Goal: Transaction & Acquisition: Register for event/course

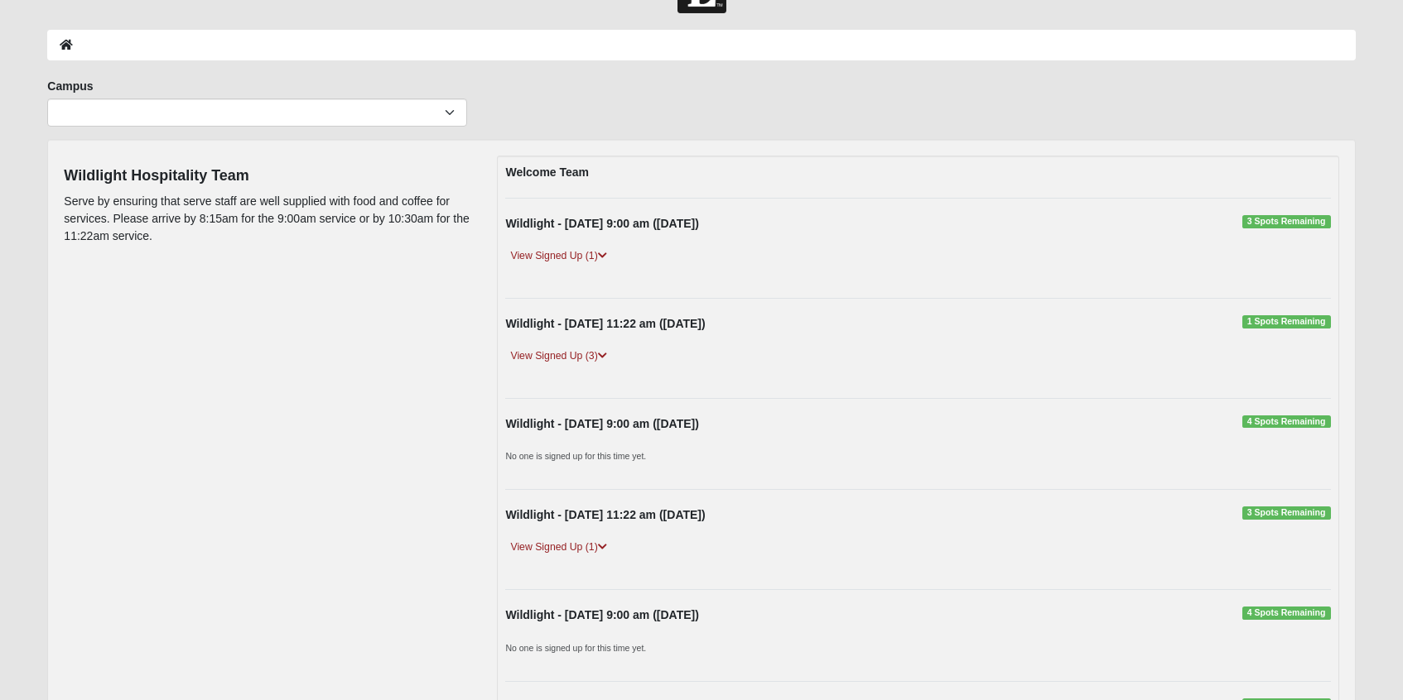
scroll to position [63, 0]
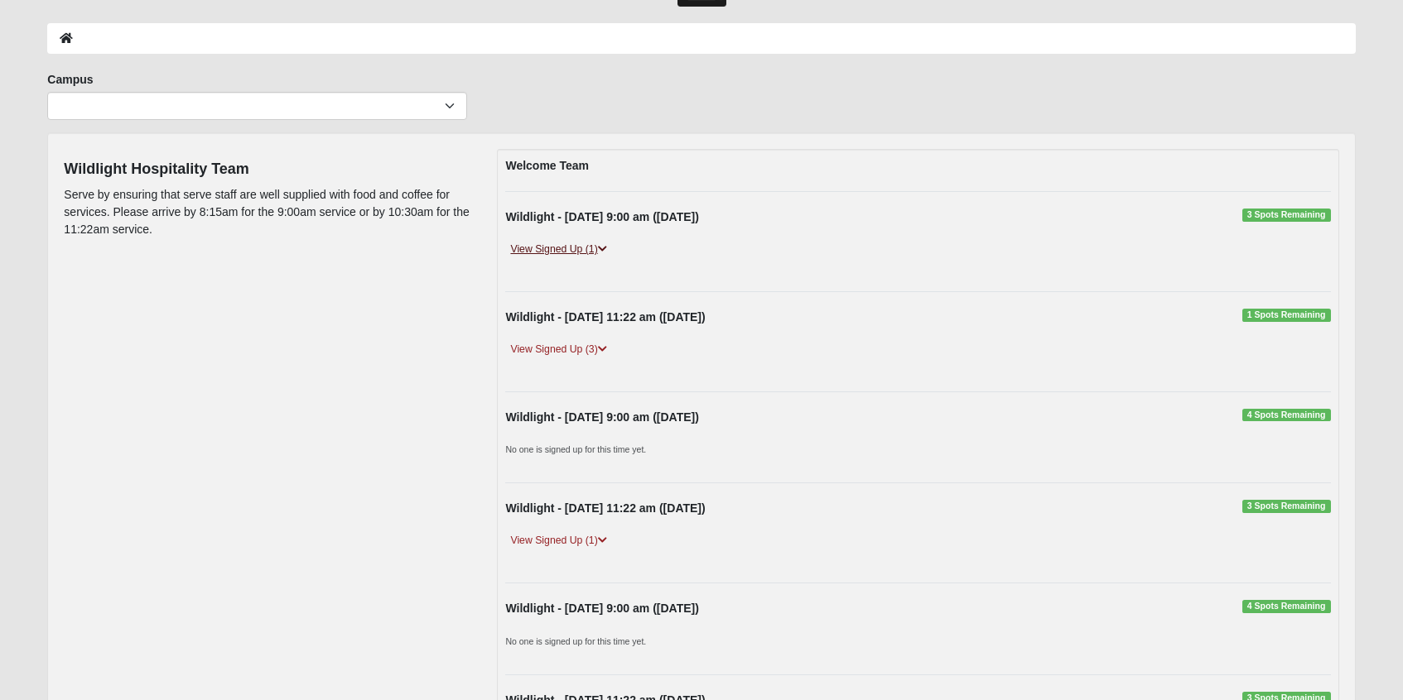
click at [609, 248] on link "View Signed Up (1)" at bounding box center [558, 249] width 106 height 17
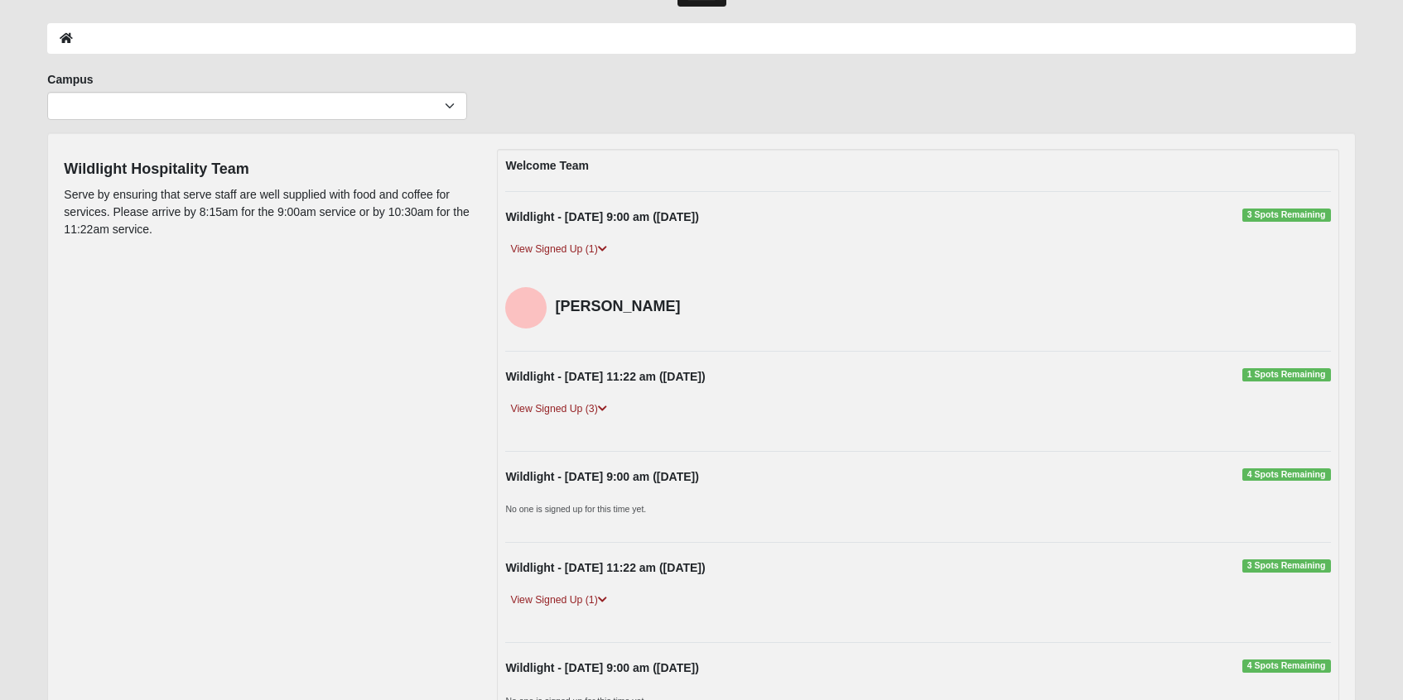
click at [412, 293] on div "Wildlight Hospitality Team Serve by ensuring that serve staff are well supplied…" at bounding box center [700, 624] width 1299 height 950
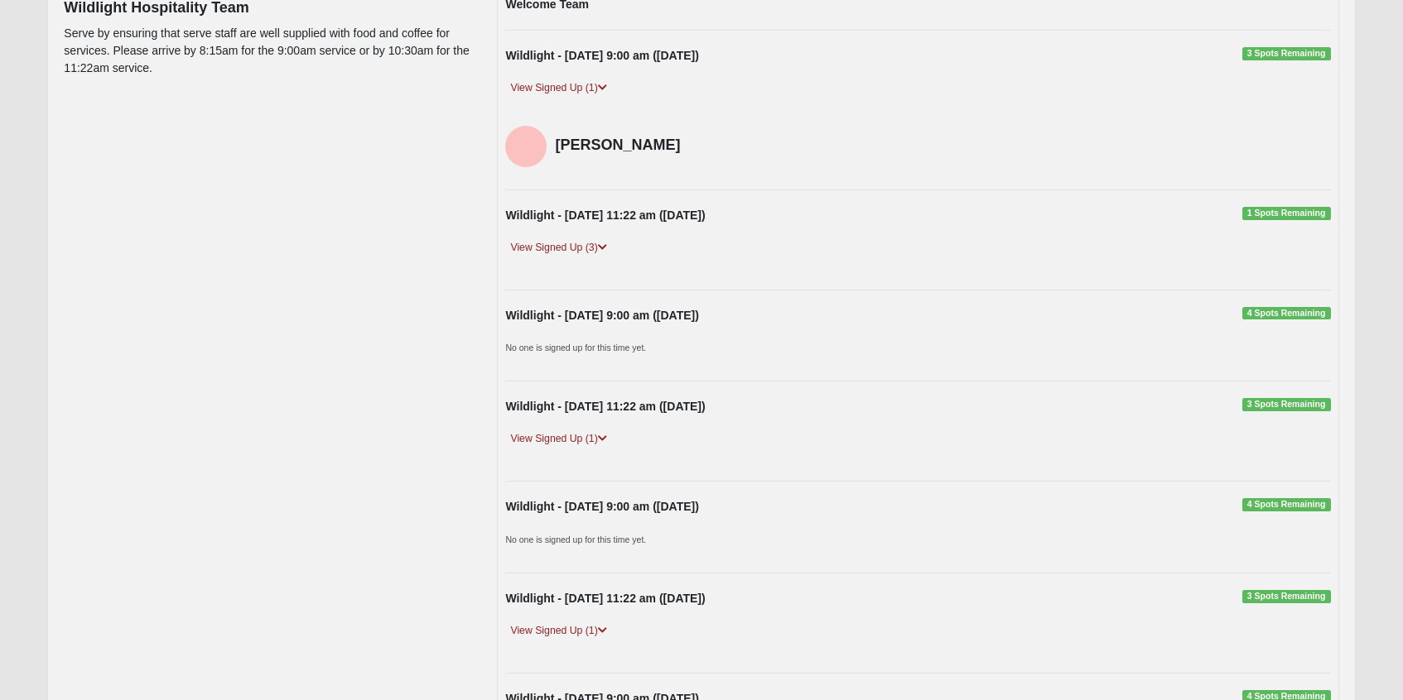
scroll to position [235, 0]
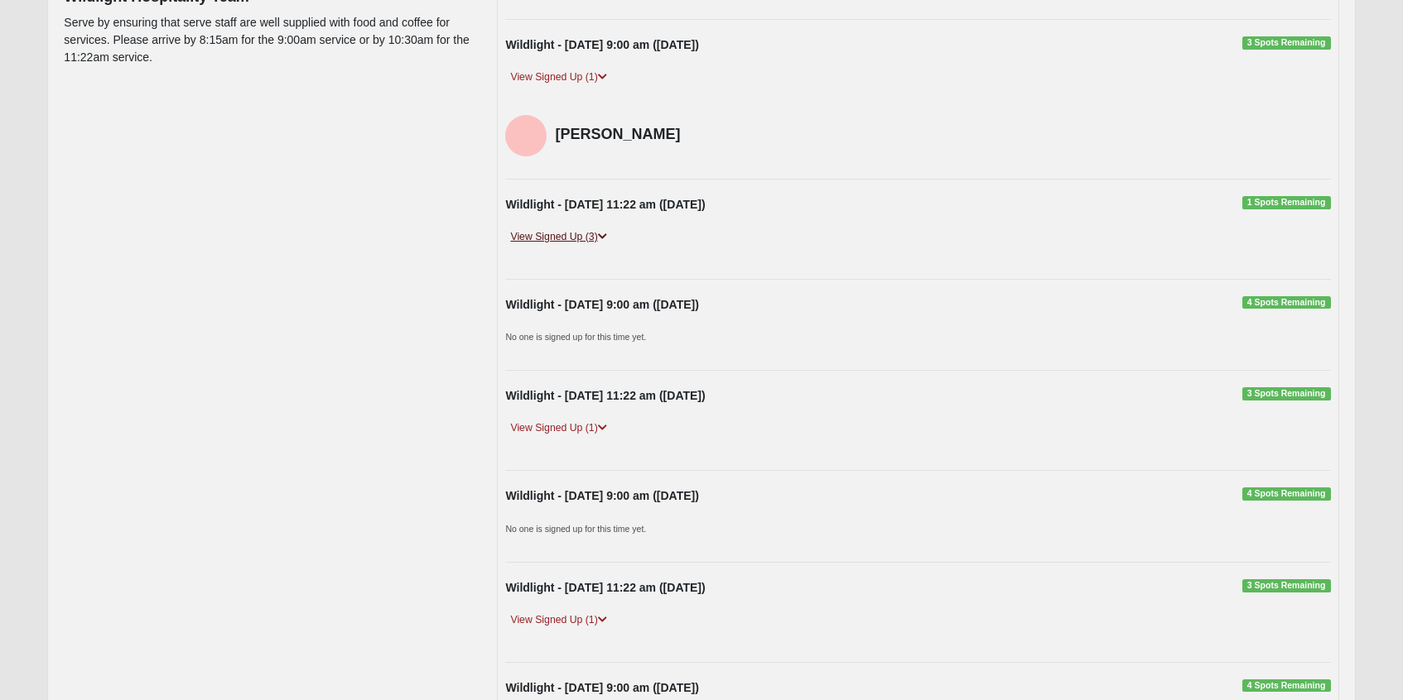
click at [600, 234] on icon at bounding box center [602, 237] width 9 height 10
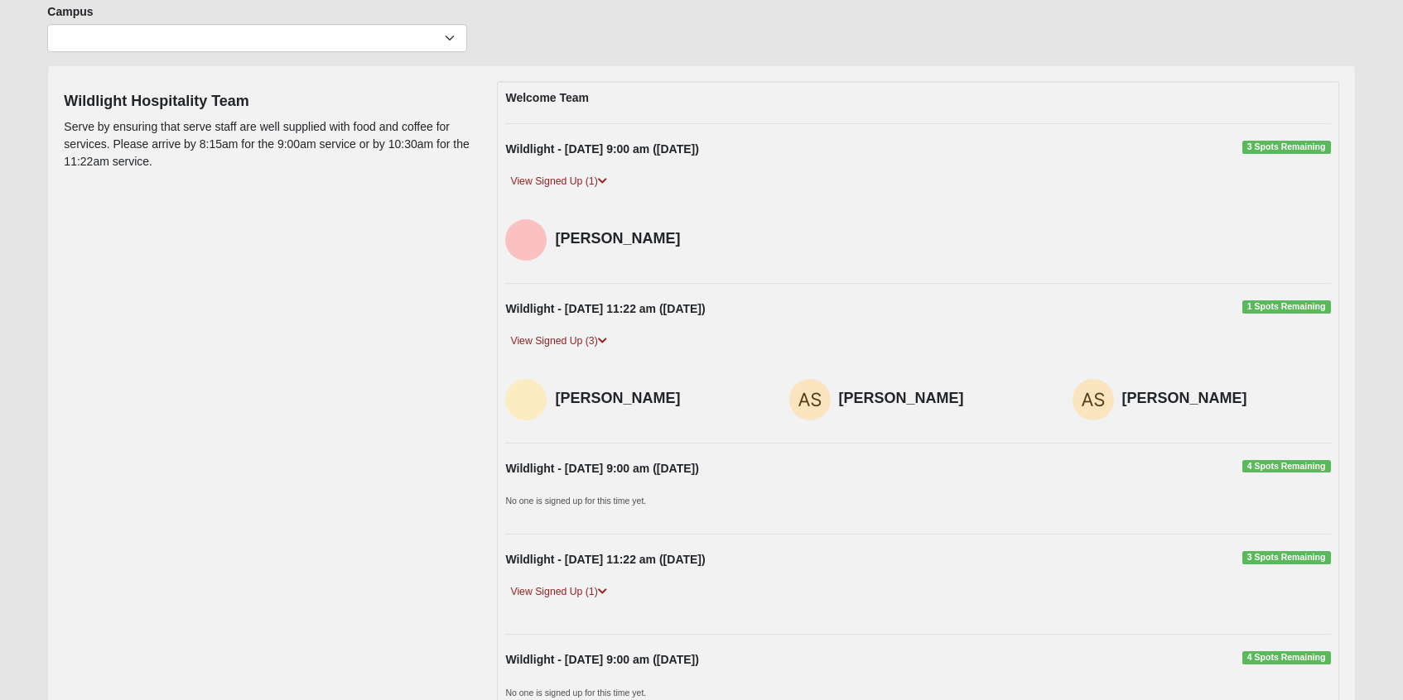
scroll to position [142, 0]
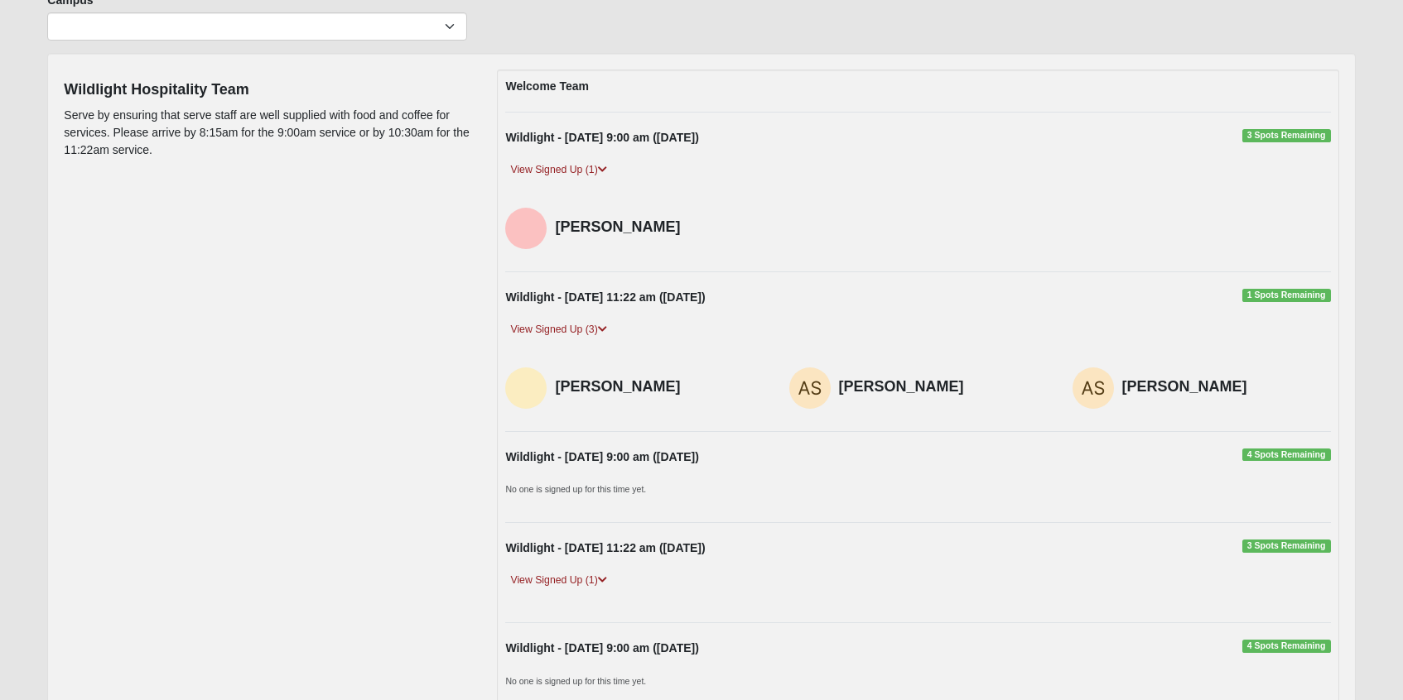
click at [1256, 137] on span "3 Spots Remaining" at bounding box center [1286, 135] width 89 height 13
click at [607, 167] on icon at bounding box center [602, 170] width 9 height 10
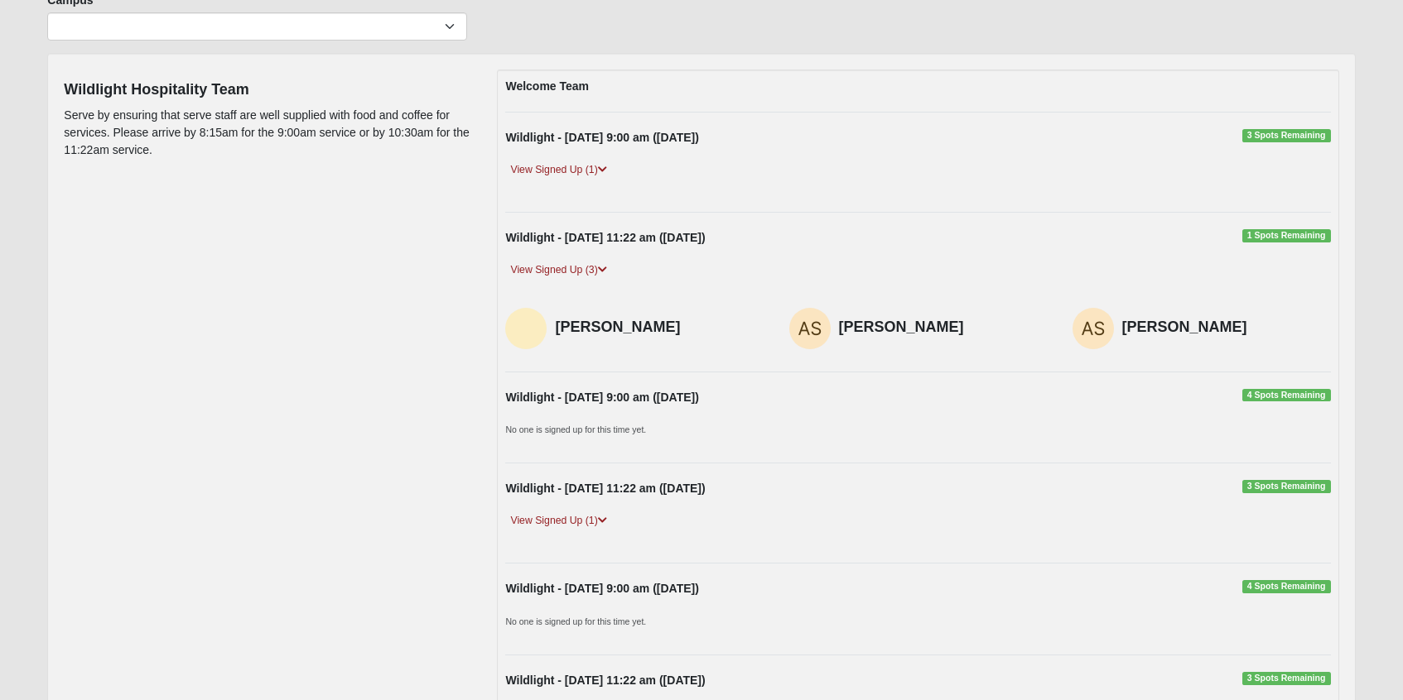
scroll to position [167, 0]
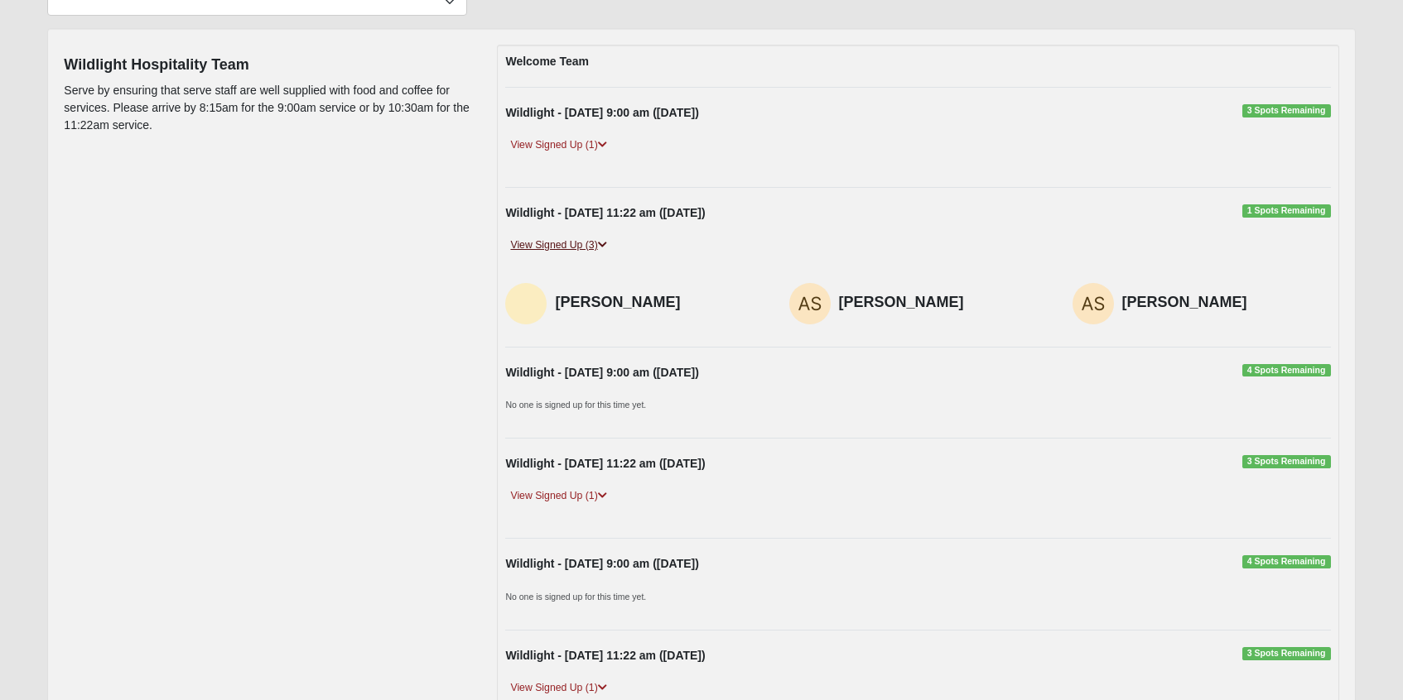
click at [610, 247] on link "View Signed Up (3)" at bounding box center [558, 245] width 106 height 17
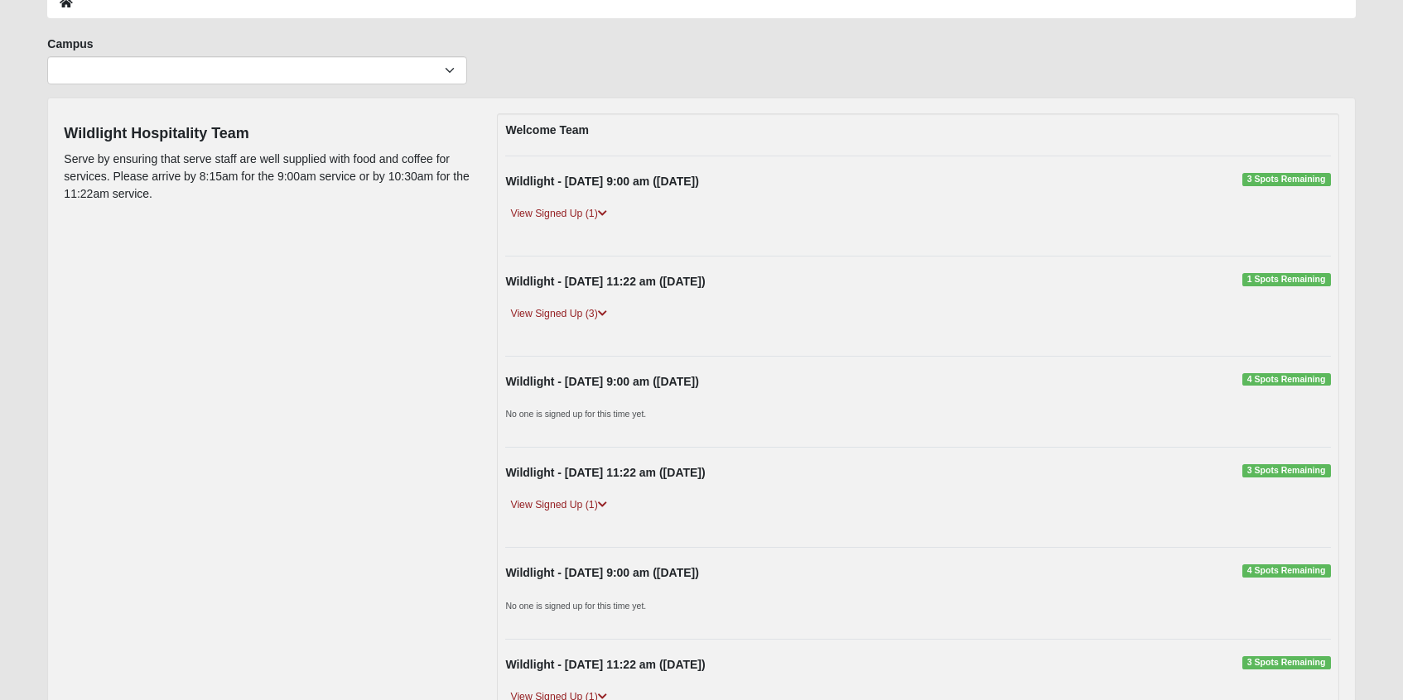
scroll to position [0, 0]
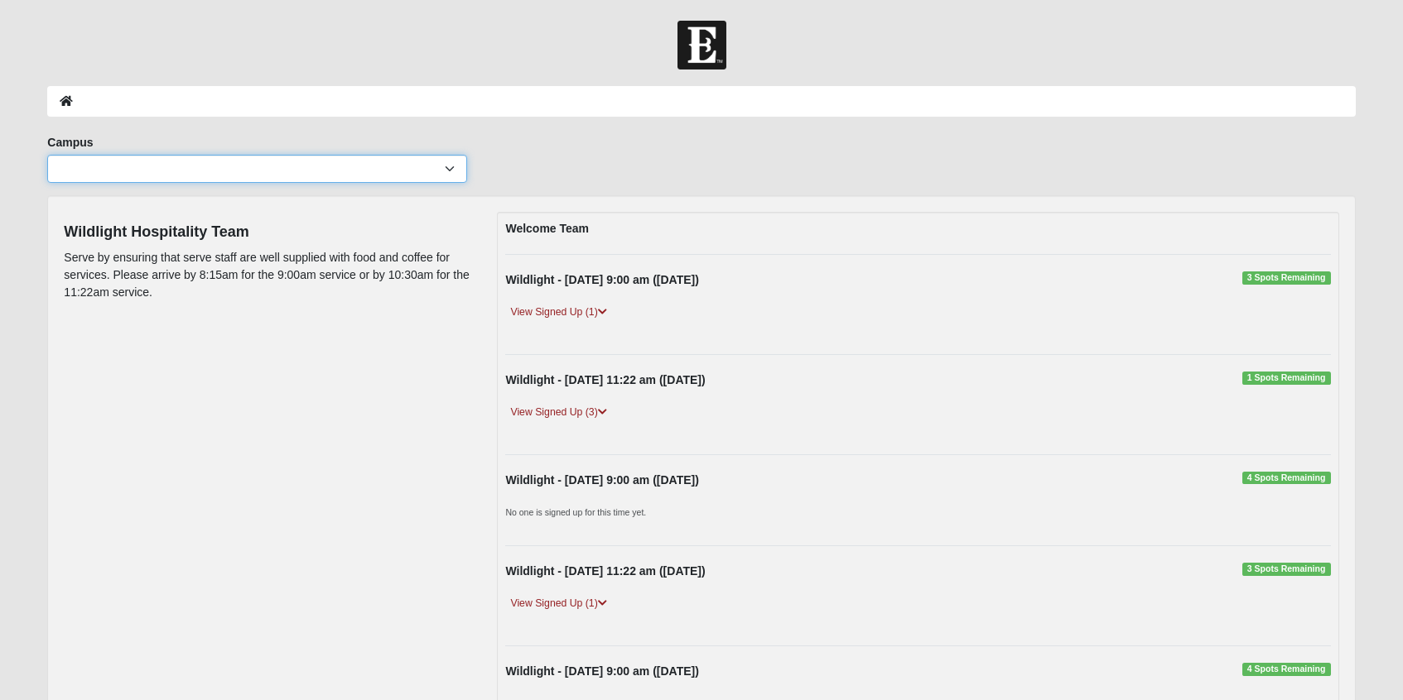
click at [393, 173] on select "Arlington Baymeadows Eleven22 Online Fleming Island Jesup Mandarin North Jax Or…" at bounding box center [256, 169] width 419 height 28
select select "17"
click at [47, 155] on select "Arlington Baymeadows Eleven22 Online Fleming Island Jesup Mandarin North Jax Or…" at bounding box center [256, 169] width 419 height 28
click at [561, 315] on link "View Signed Up (1)" at bounding box center [558, 312] width 106 height 17
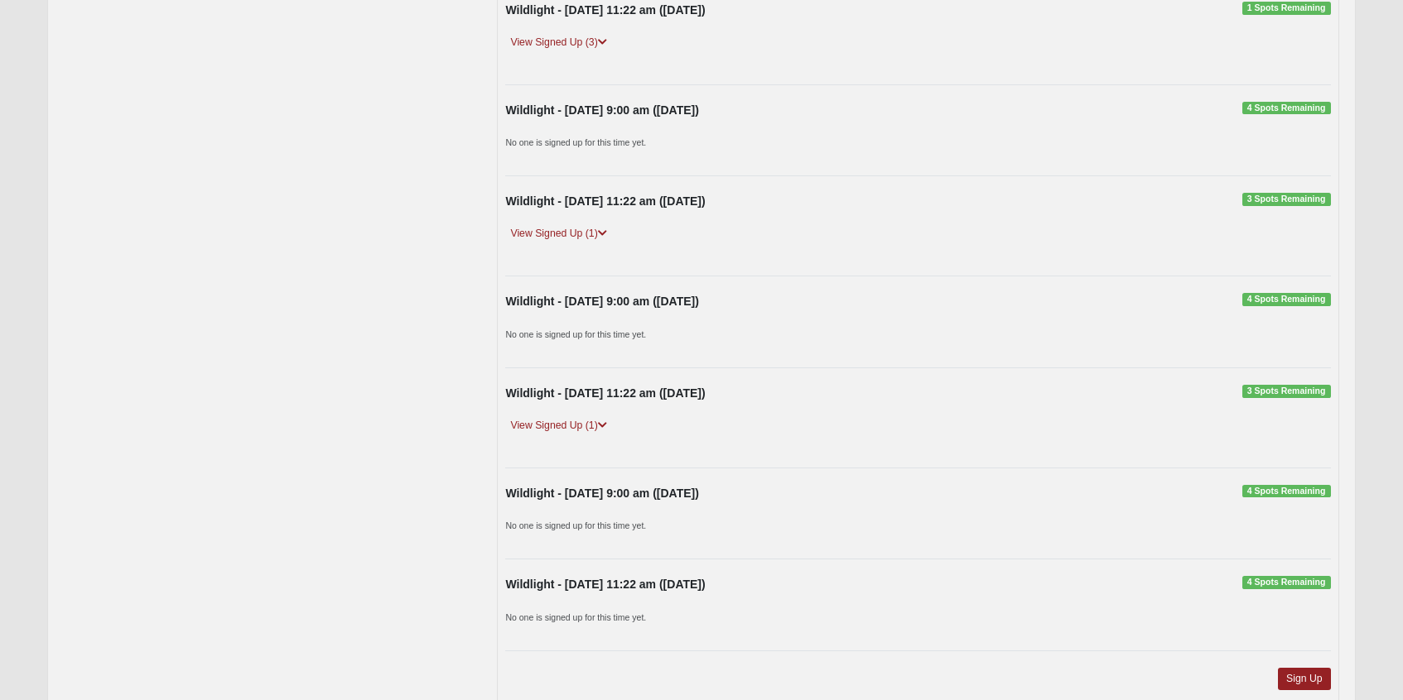
scroll to position [538, 0]
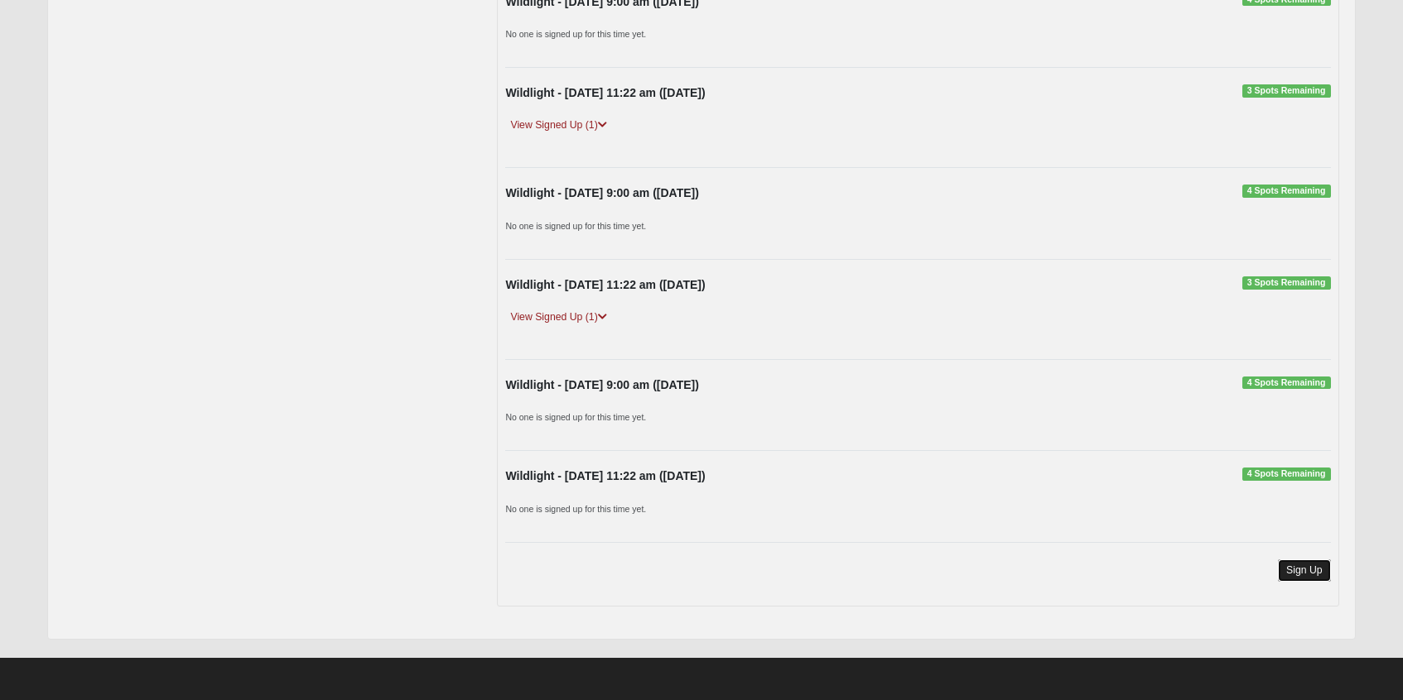
click at [1311, 568] on link "Sign Up" at bounding box center [1304, 571] width 53 height 22
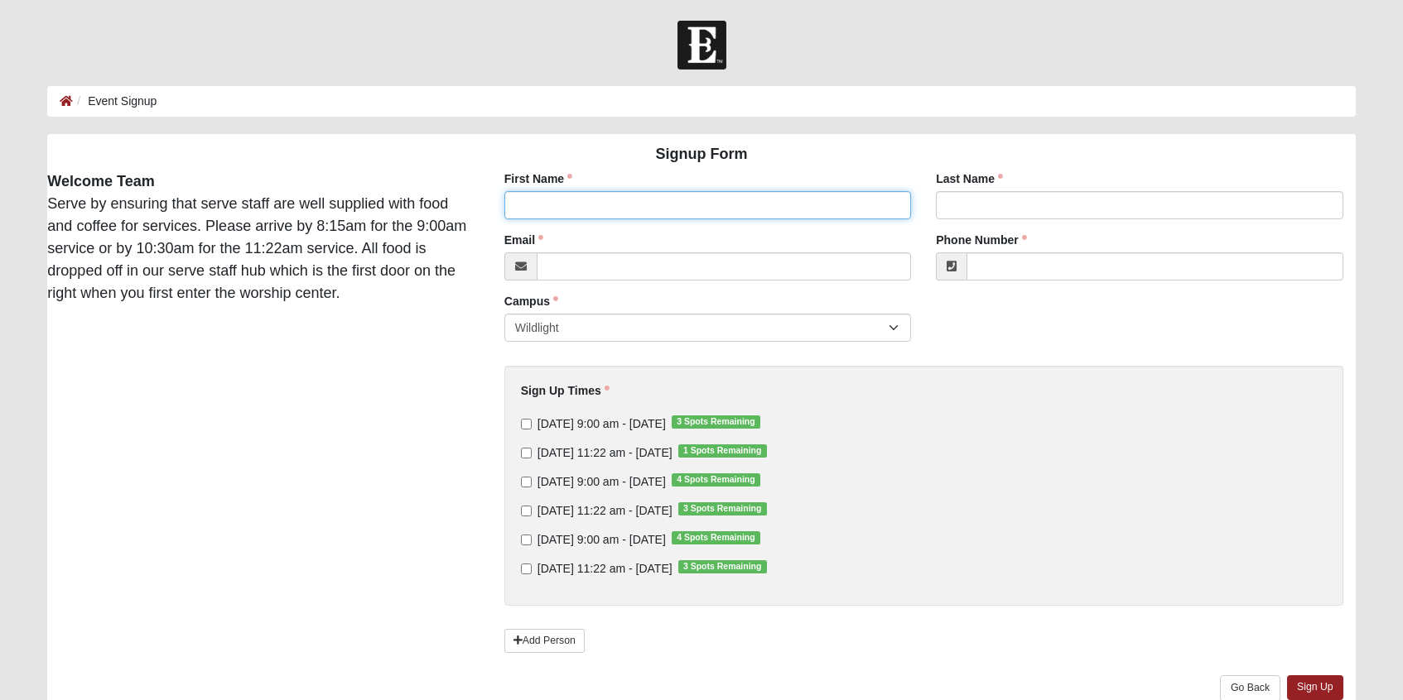
click at [627, 204] on input "First Name" at bounding box center [707, 205] width 407 height 28
type input "[PERSON_NAME]"
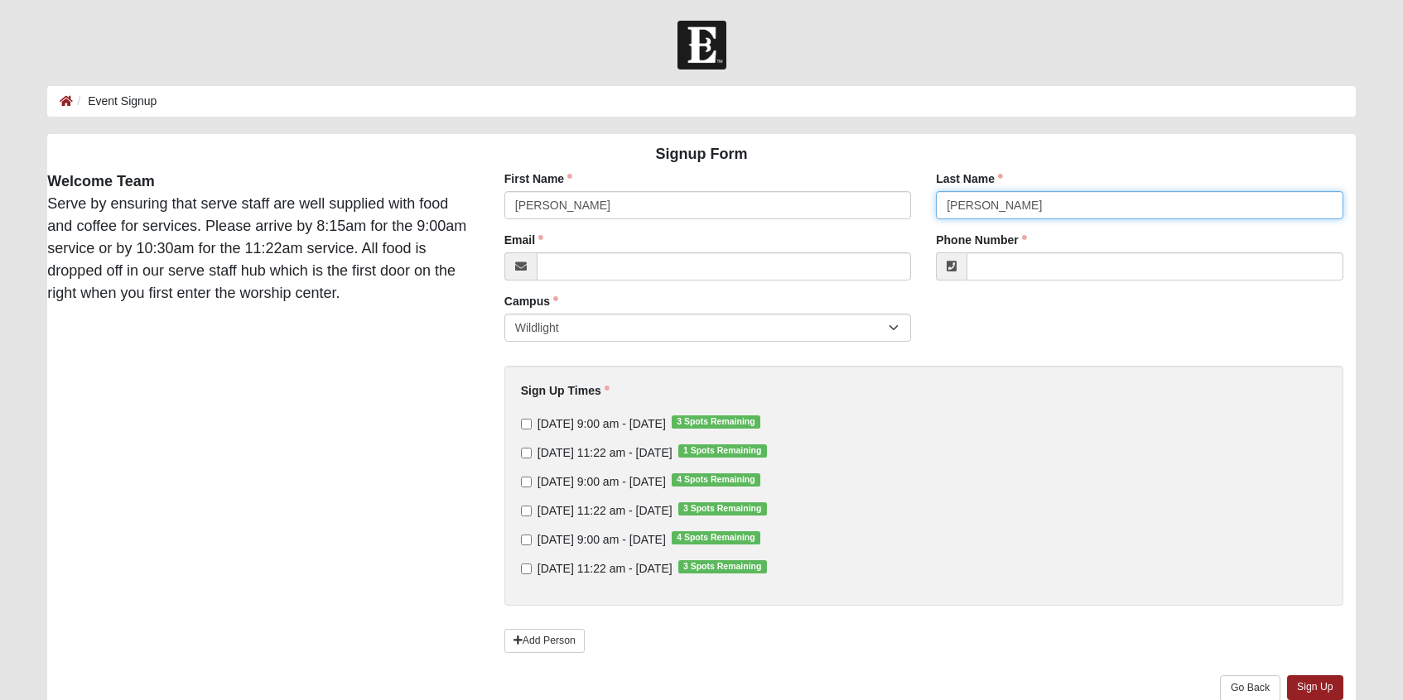
type input "[PERSON_NAME]"
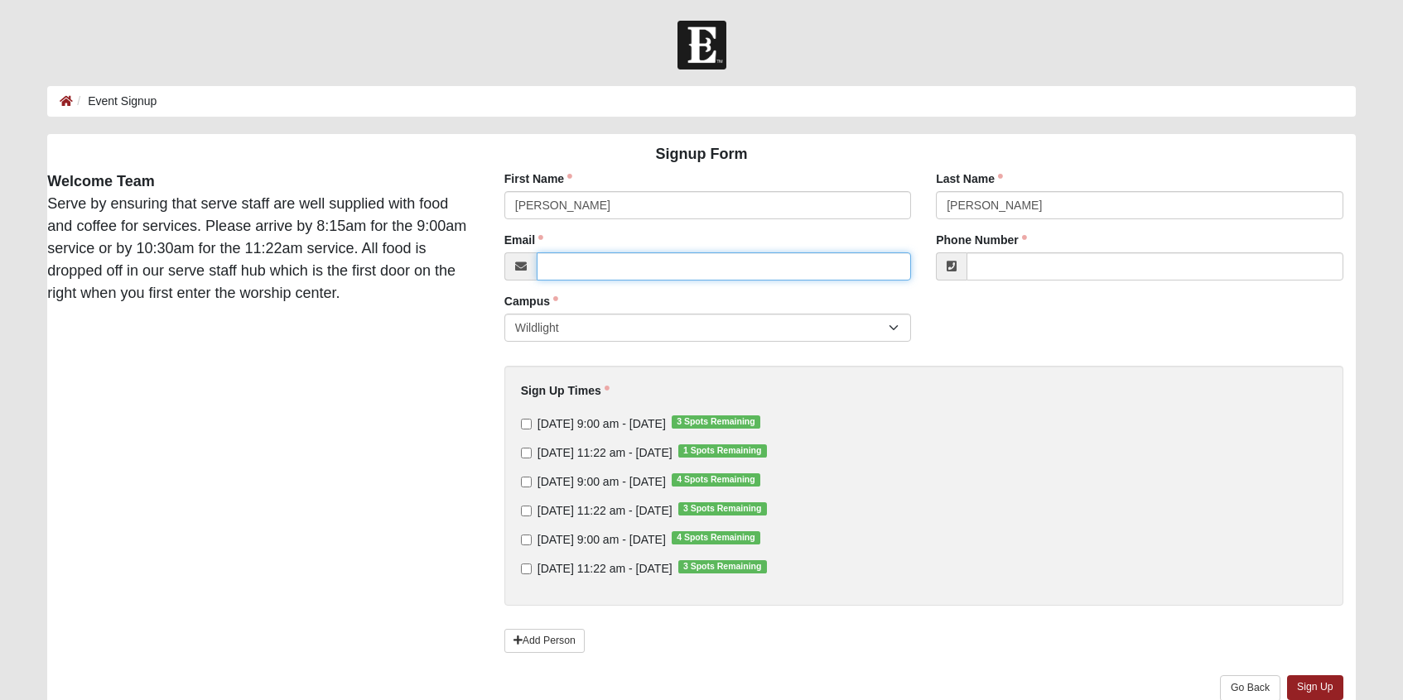
click at [588, 274] on input "Email" at bounding box center [724, 267] width 374 height 28
type input "[PERSON_NAME][EMAIL_ADDRESS][DOMAIN_NAME]"
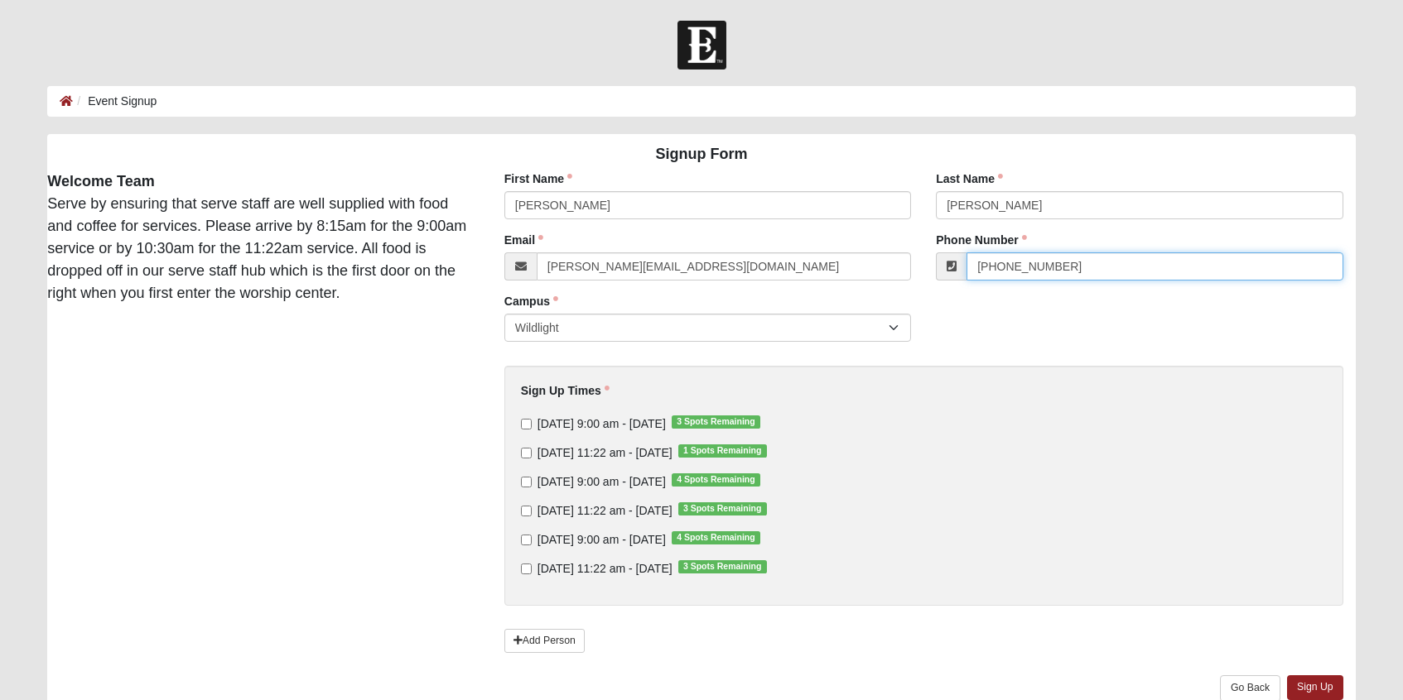
drag, startPoint x: 1092, startPoint y: 271, endPoint x: 1009, endPoint y: 271, distance: 83.6
click at [1009, 271] on input "[PHONE_NUMBER]" at bounding box center [1154, 267] width 376 height 28
type input "[PHONE_NUMBER]"
click at [1024, 305] on div "First Name [PERSON_NAME] First Name is required. Last Name [PERSON_NAME] Last N…" at bounding box center [923, 445] width 888 height 548
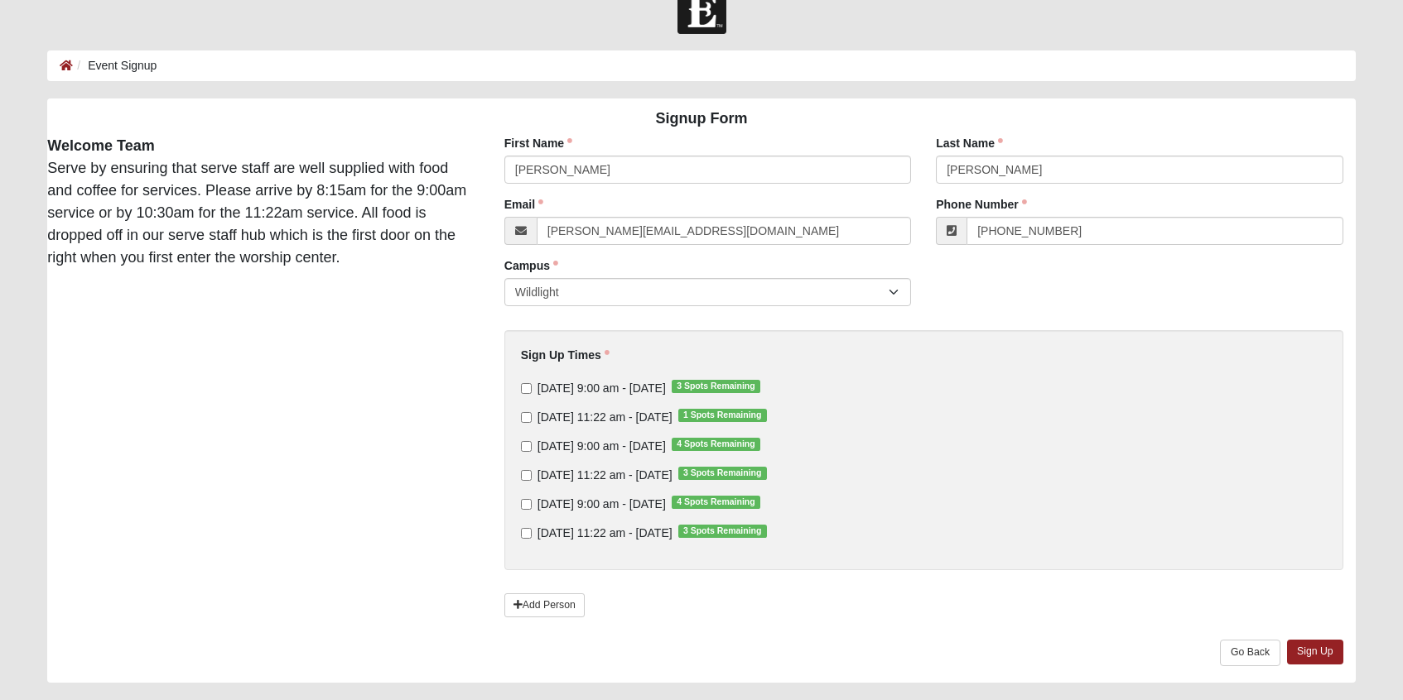
click at [480, 392] on div "First Name [PERSON_NAME] First Name is required. Last Name [PERSON_NAME] Last N…" at bounding box center [923, 409] width 888 height 548
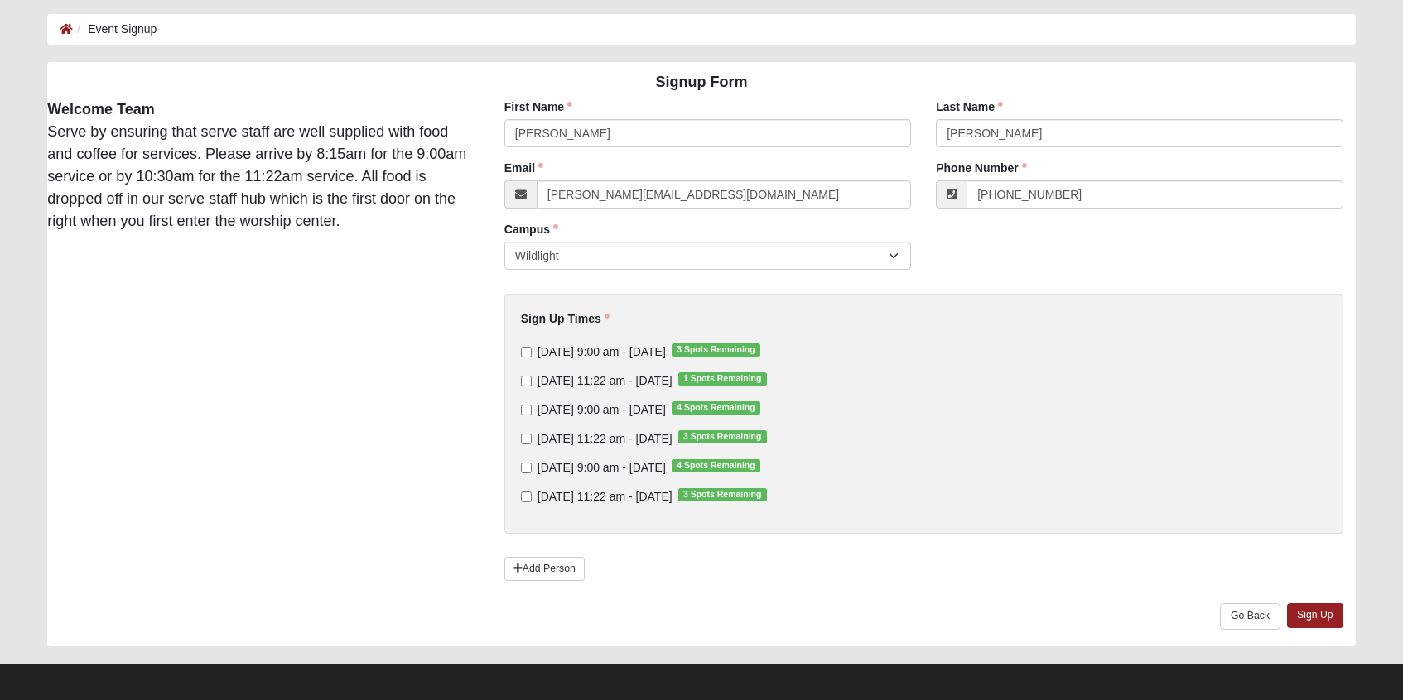
scroll to position [73, 0]
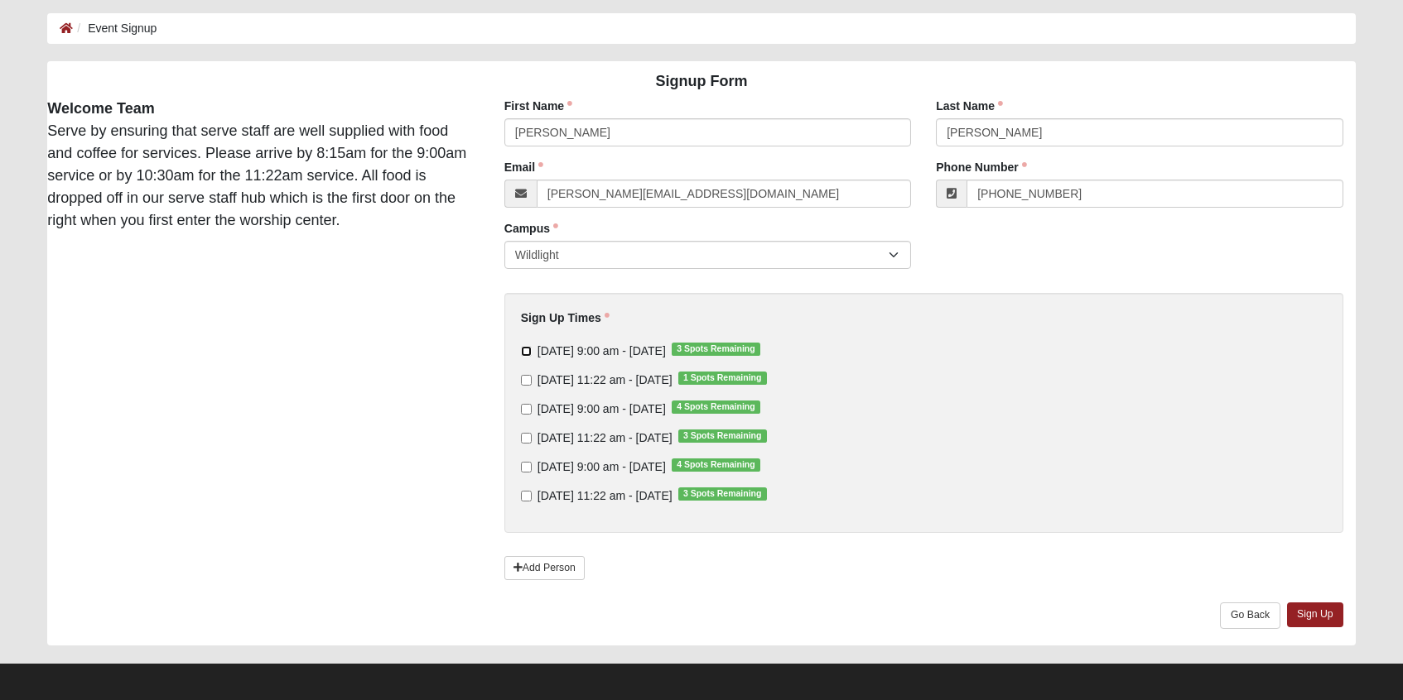
click at [526, 354] on input "[DATE] 9:00 am - [DATE] 3 Spots Remaining" at bounding box center [526, 351] width 11 height 11
click at [527, 348] on input "[DATE] 9:00 am - [DATE] 3 Spots Remaining" at bounding box center [526, 351] width 11 height 11
checkbox input "false"
click at [528, 409] on input "[DATE] 9:00 am - [DATE] 4 Spots Remaining" at bounding box center [526, 409] width 11 height 11
checkbox input "true"
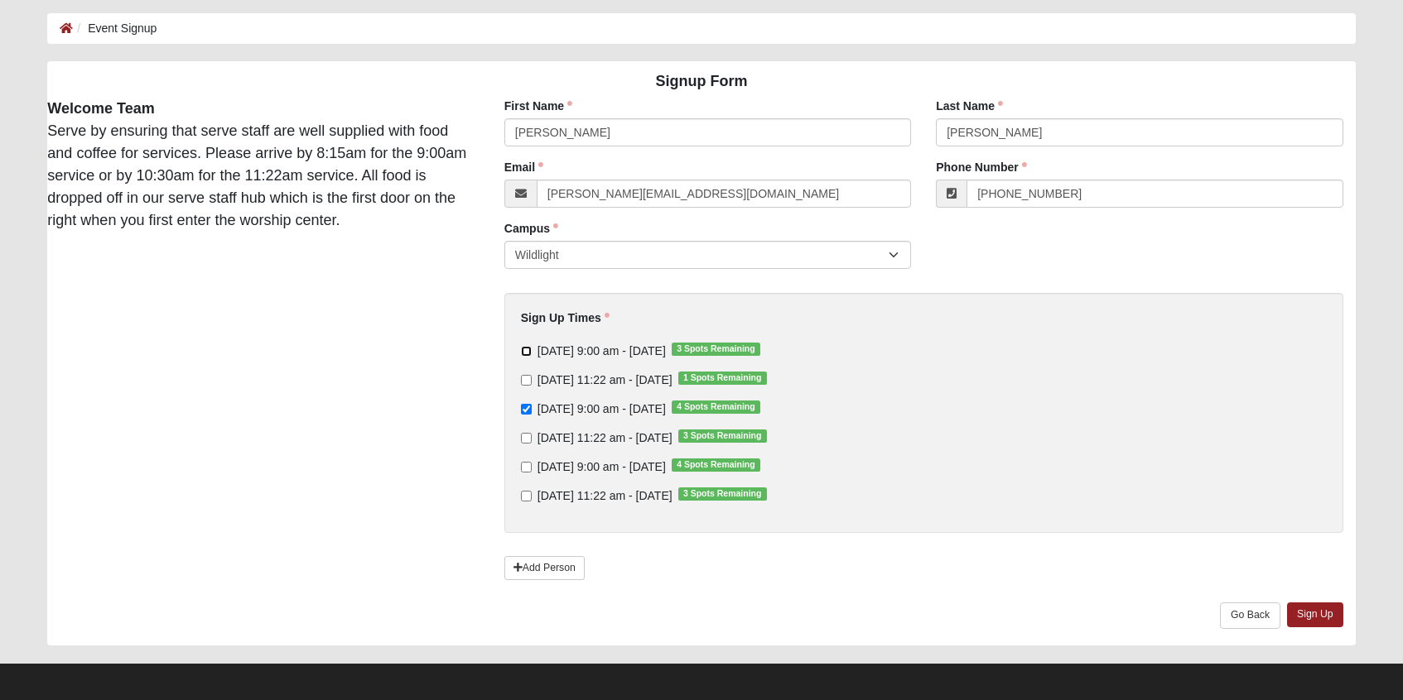
click at [522, 349] on input "[DATE] 9:00 am - [DATE] 3 Spots Remaining" at bounding box center [526, 351] width 11 height 11
checkbox input "true"
click at [1302, 617] on link "Sign Up" at bounding box center [1315, 615] width 56 height 24
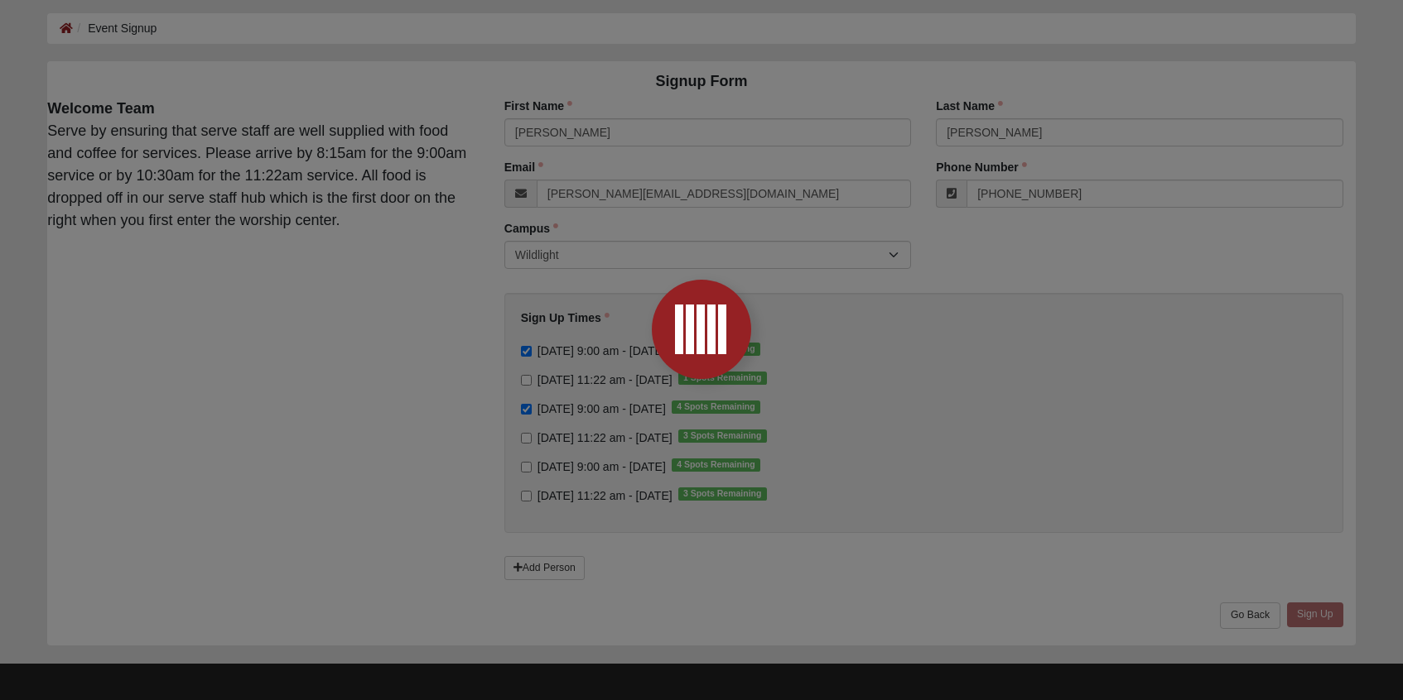
scroll to position [0, 0]
